Goal: Task Accomplishment & Management: Manage account settings

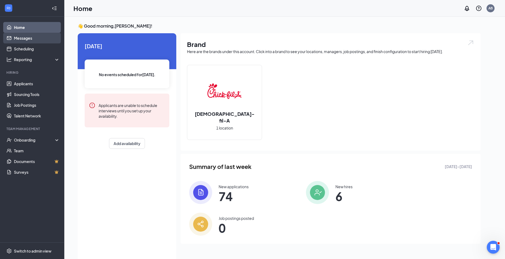
click at [19, 41] on link "Messages" at bounding box center [37, 38] width 46 height 11
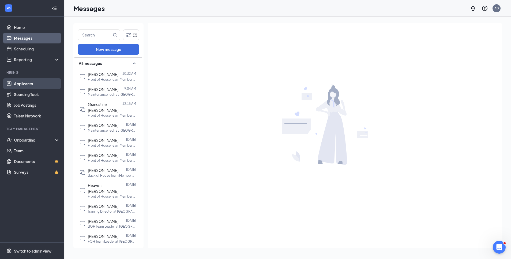
click at [21, 82] on link "Applicants" at bounding box center [37, 83] width 46 height 11
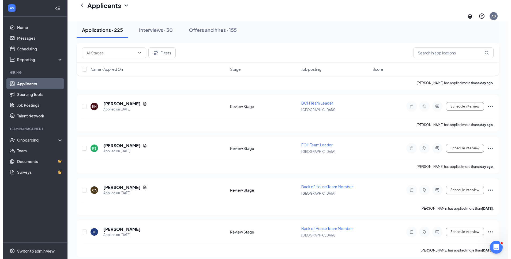
scroll to position [254, 0]
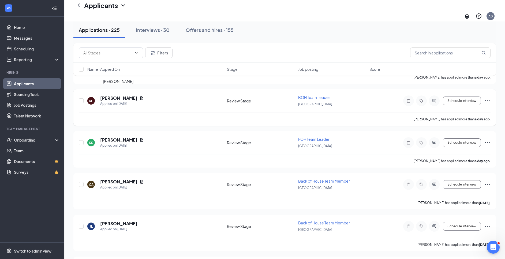
click at [125, 95] on h5 "[PERSON_NAME]" at bounding box center [118, 98] width 37 height 6
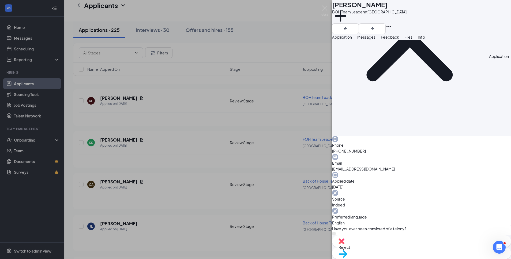
scroll to position [286, 0]
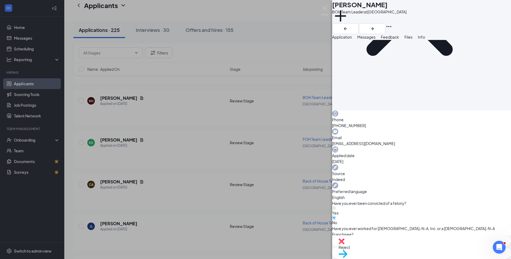
click at [295, 41] on div "KH [PERSON_NAME] BOH Team Leader at [GEOGRAPHIC_DATA] Add a tag Application Mes…" at bounding box center [255, 129] width 511 height 259
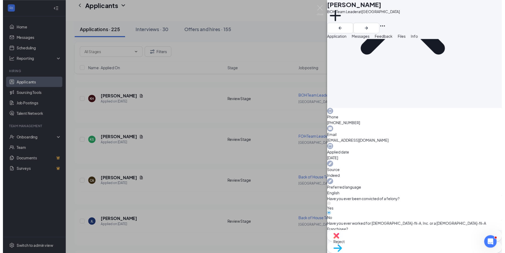
scroll to position [284, 0]
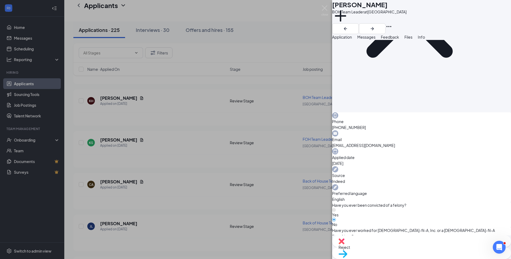
click at [329, 9] on div "KH [PERSON_NAME] BOH Team Leader at [GEOGRAPHIC_DATA] Add a tag Application Mes…" at bounding box center [255, 129] width 511 height 259
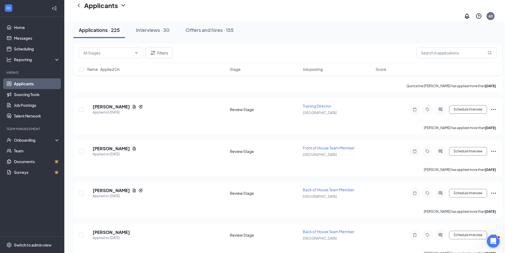
scroll to position [539, 0]
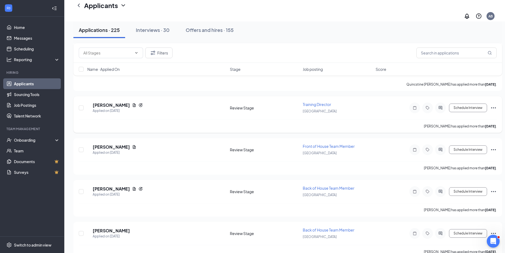
click at [130, 102] on h5 "[PERSON_NAME]" at bounding box center [111, 105] width 37 height 6
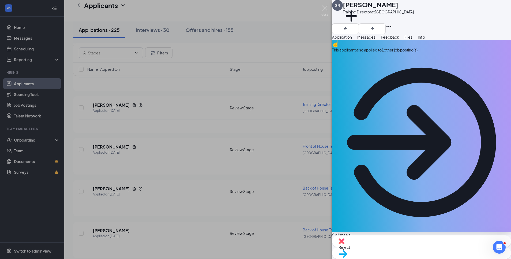
click at [325, 12] on img at bounding box center [324, 10] width 7 height 10
